Goal: Information Seeking & Learning: Find specific fact

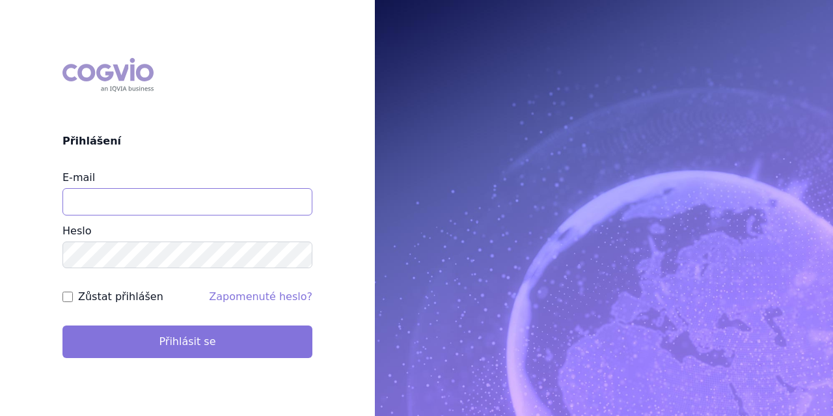
type input "vondrackova@szpcr.cz"
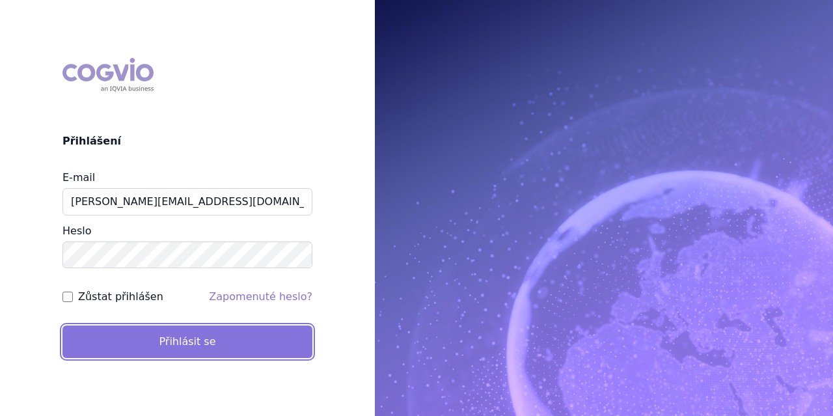
click at [190, 342] on button "Přihlásit se" at bounding box center [187, 342] width 250 height 33
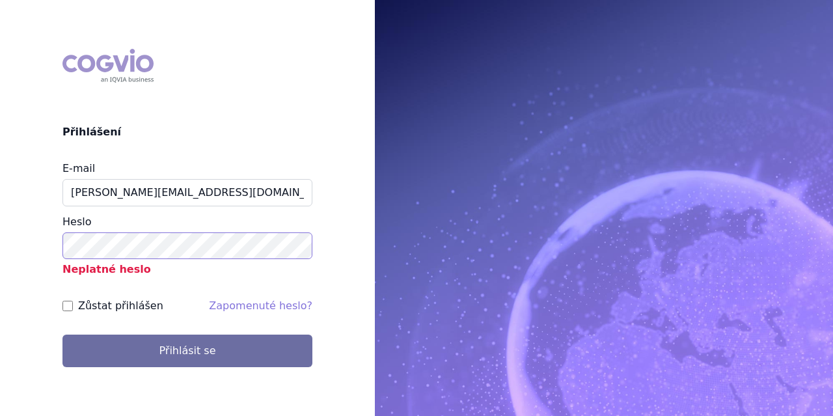
click at [0, 238] on div "COGVIO Přihlášení E-mail vondrackova@szpcr.cz Heslo Neplatné heslo Zůstat přihl…" at bounding box center [187, 207] width 375 height 339
click at [62, 335] on button "Přihlásit se" at bounding box center [187, 351] width 250 height 33
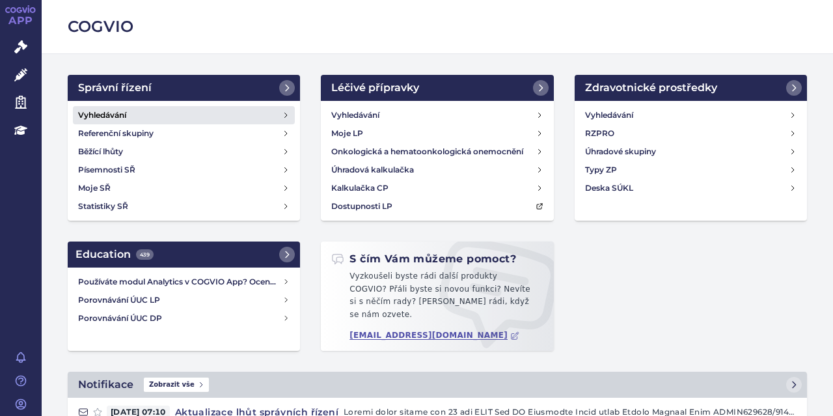
click at [121, 109] on h4 "Vyhledávání" at bounding box center [102, 115] width 48 height 13
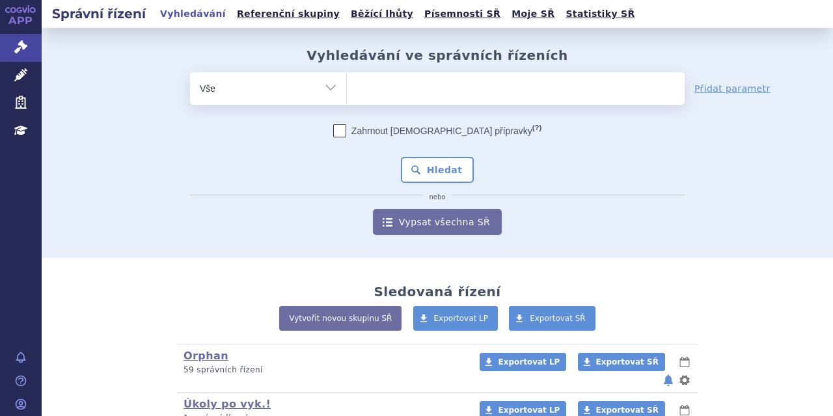
click at [406, 100] on ul at bounding box center [516, 85] width 338 height 27
click at [347, 100] on select at bounding box center [346, 88] width 1 height 33
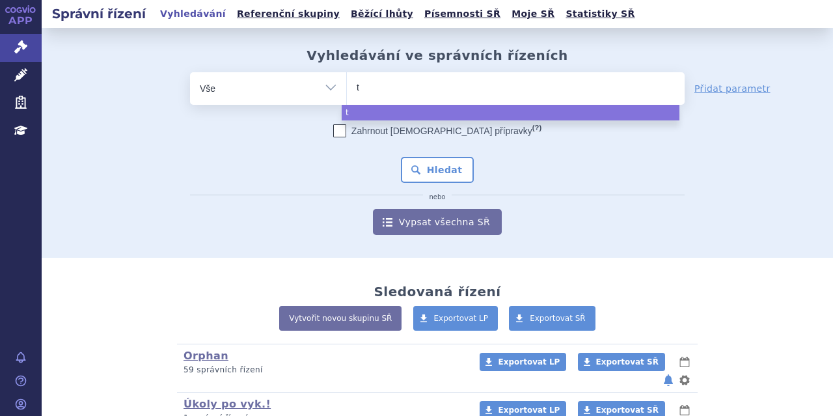
type input "ta"
type input "tal"
type input "talv"
type input "talve"
type input "talvey"
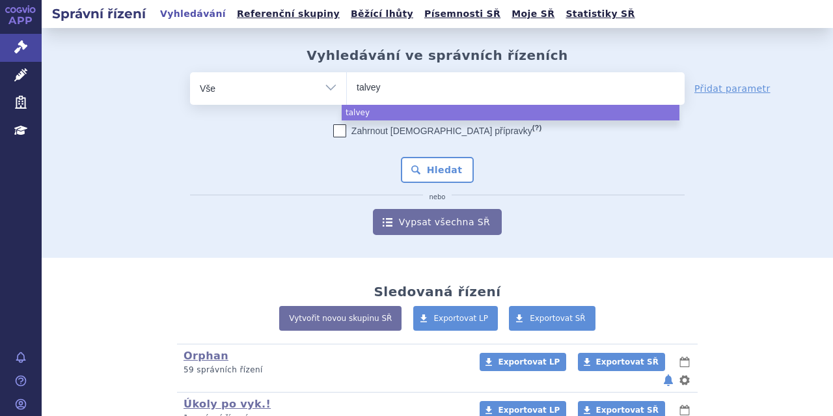
select select "talvey"
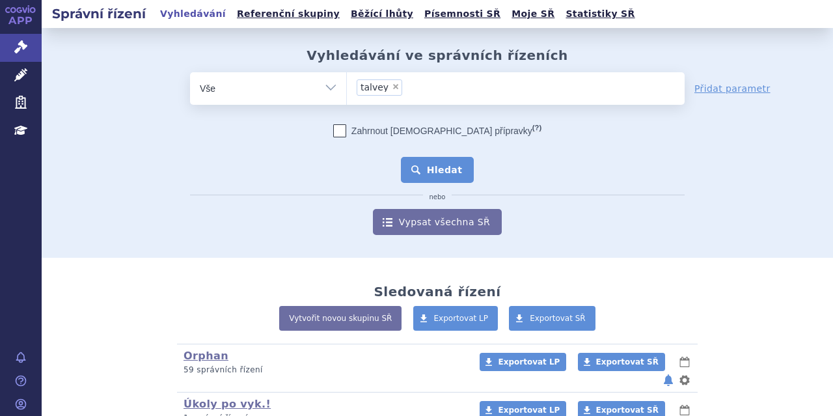
click at [452, 166] on button "Hledat" at bounding box center [438, 170] width 74 height 26
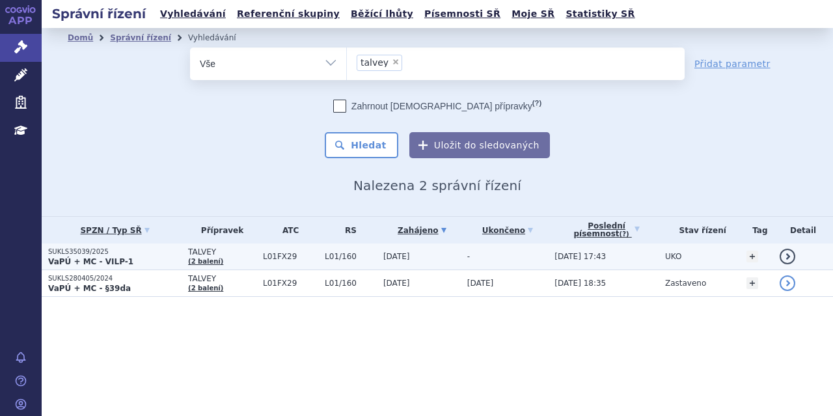
click at [121, 257] on strong "VaPÚ + MC - VILP-1" at bounding box center [90, 261] width 85 height 9
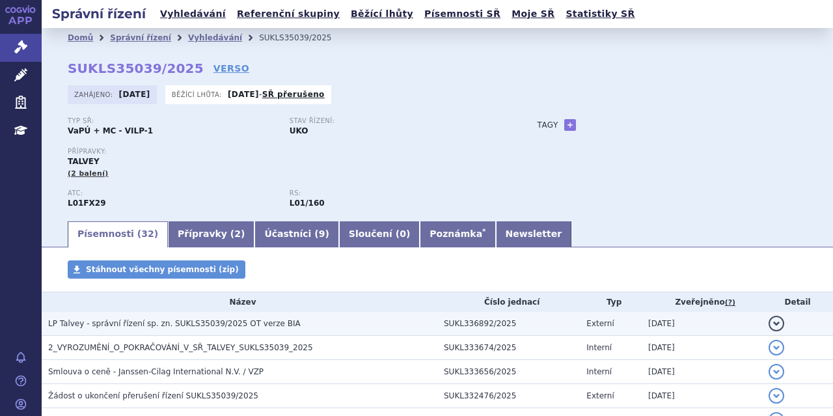
click at [157, 326] on span "LP Talvey - správní řízení sp. zn. SUKLS35039/2025 OT verze BIA" at bounding box center [174, 323] width 253 height 9
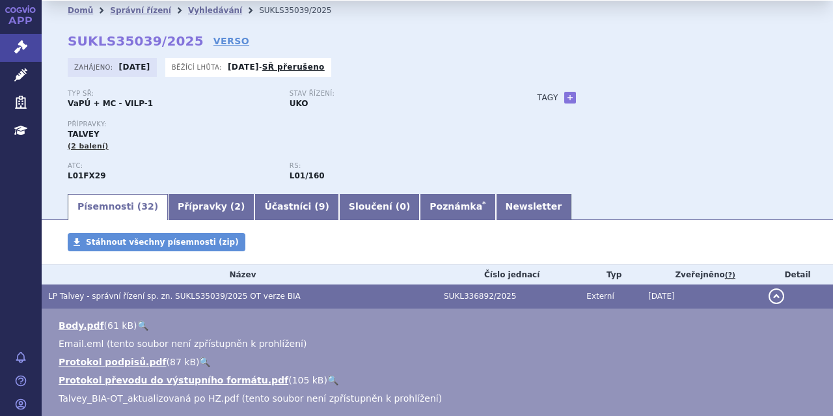
scroll to position [18, 0]
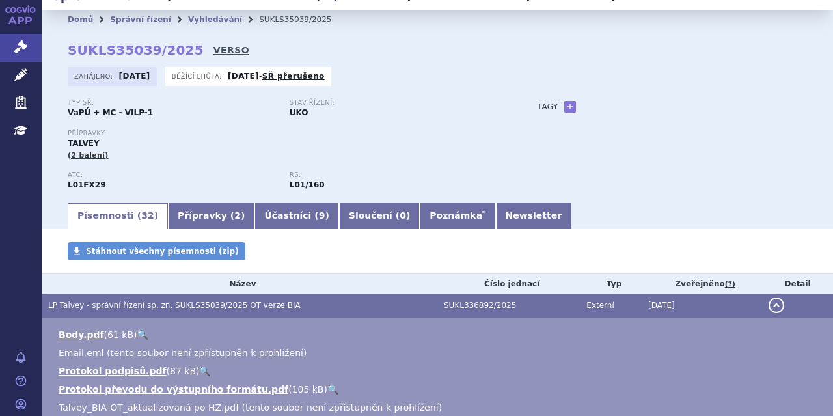
click at [214, 53] on link "VERSO" at bounding box center [232, 50] width 36 height 13
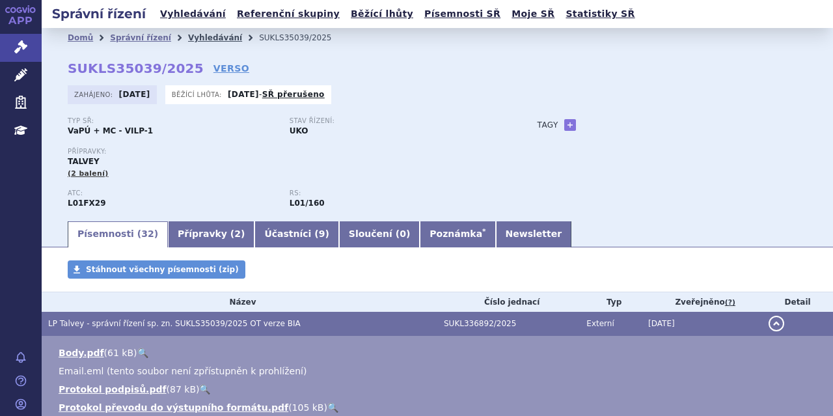
click at [197, 36] on link "Vyhledávání" at bounding box center [215, 37] width 54 height 9
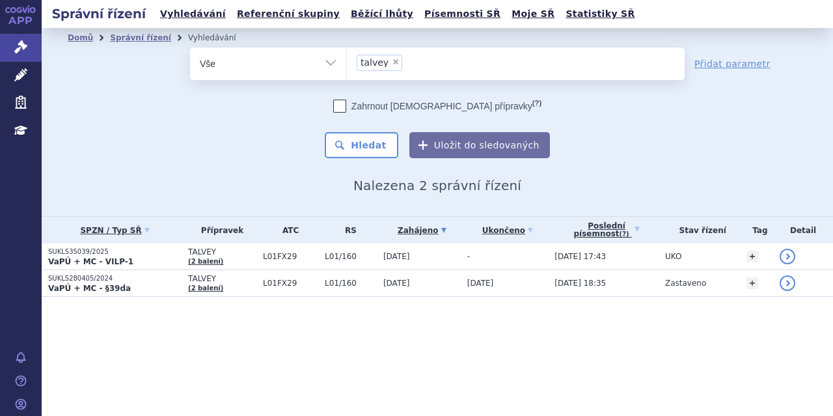
click at [392, 65] on span "×" at bounding box center [396, 62] width 8 height 8
click at [347, 65] on select "talvey" at bounding box center [346, 63] width 1 height 33
select select
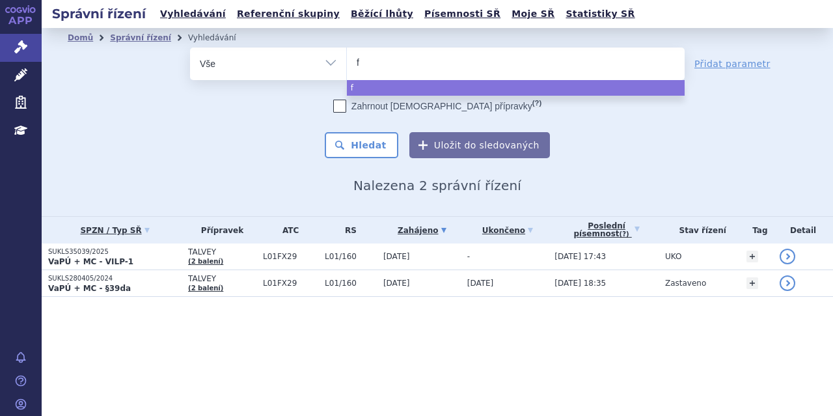
type input "fi"
type input "fil"
type input "fils"
type input "filsu"
type input "filsuv"
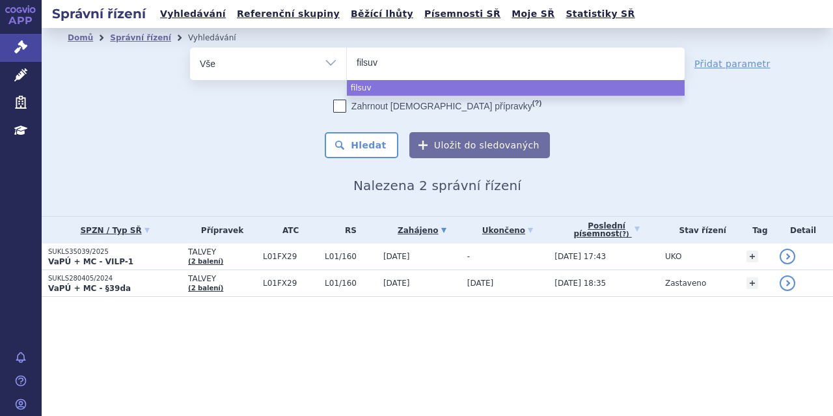
type input "filsuve"
type input "filsuvez"
select select "filsuvez"
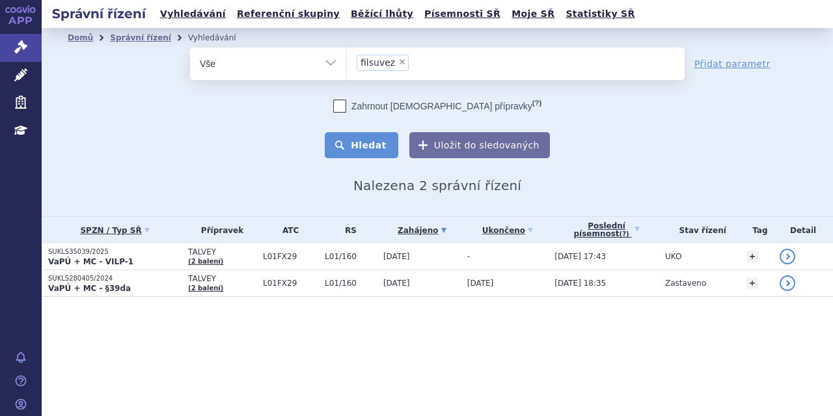
click at [374, 141] on button "Hledat" at bounding box center [362, 145] width 74 height 26
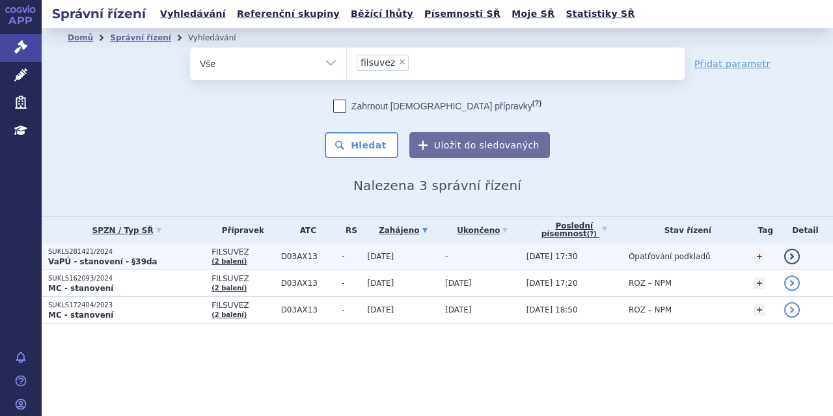
click at [175, 252] on p "SUKLS281421/2024" at bounding box center [126, 251] width 157 height 9
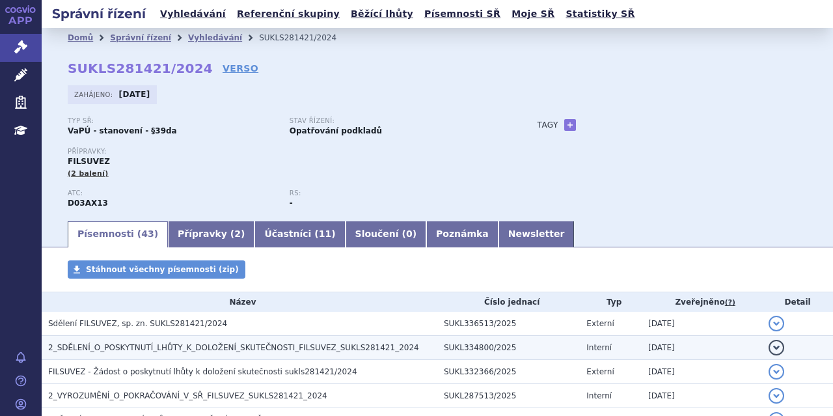
click at [239, 348] on span "2_SDĚLENÍ_O_POSKYTNUTÍ_LHŮTY_K_DOLOŽENÍ_SKUTEČNOSTI_FILSUVEZ_SUKLS281421_2024" at bounding box center [233, 347] width 371 height 9
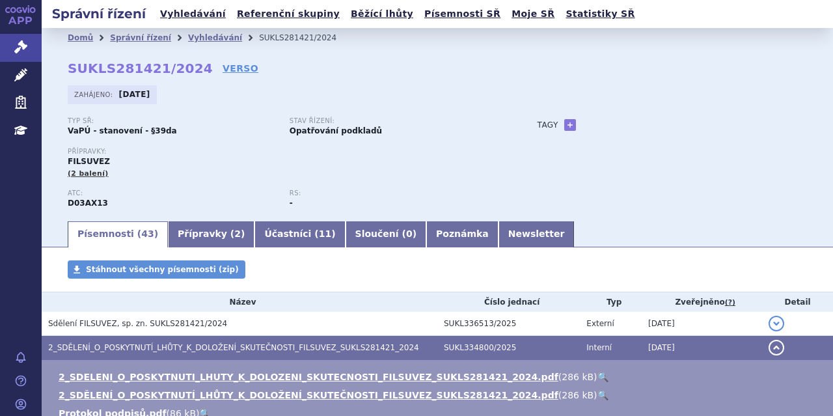
click at [598, 374] on link "🔍" at bounding box center [603, 377] width 11 height 10
